Goal: Transaction & Acquisition: Subscribe to service/newsletter

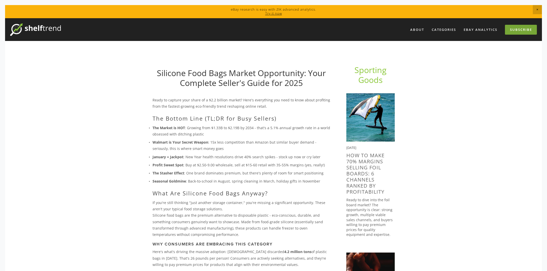
click at [520, 30] on link "Subscribe" at bounding box center [521, 30] width 32 height 10
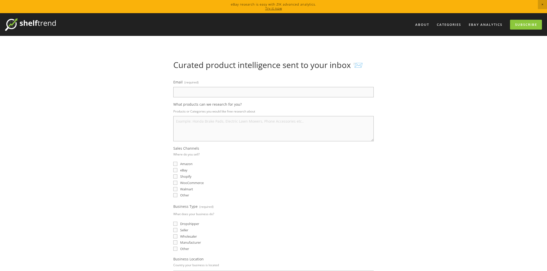
click at [273, 8] on link "Try it now" at bounding box center [273, 8] width 17 height 5
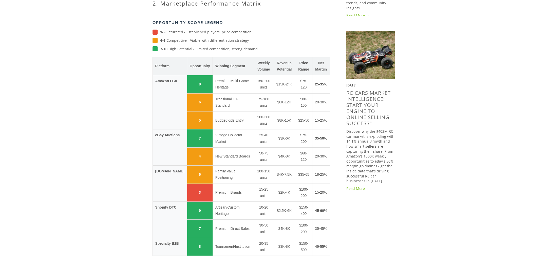
scroll to position [427, 0]
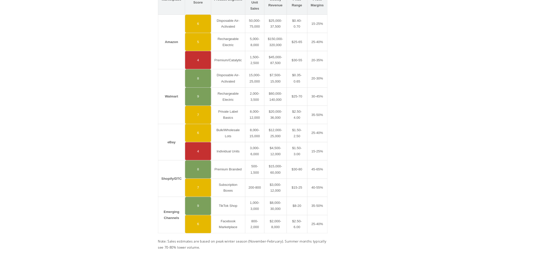
scroll to position [801, 0]
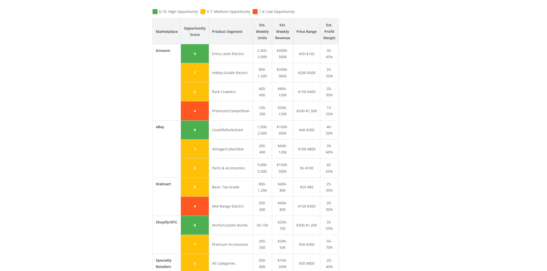
scroll to position [587, 0]
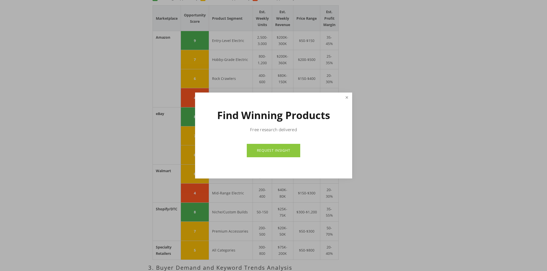
click at [347, 97] on link "Close" at bounding box center [346, 97] width 9 height 9
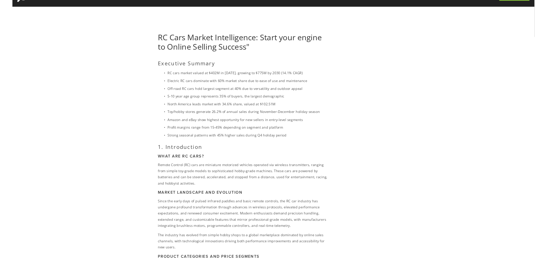
scroll to position [0, 0]
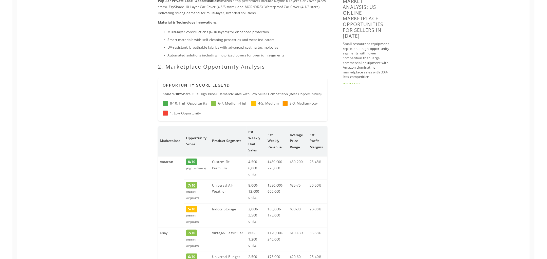
scroll to position [507, 0]
